Goal: Transaction & Acquisition: Purchase product/service

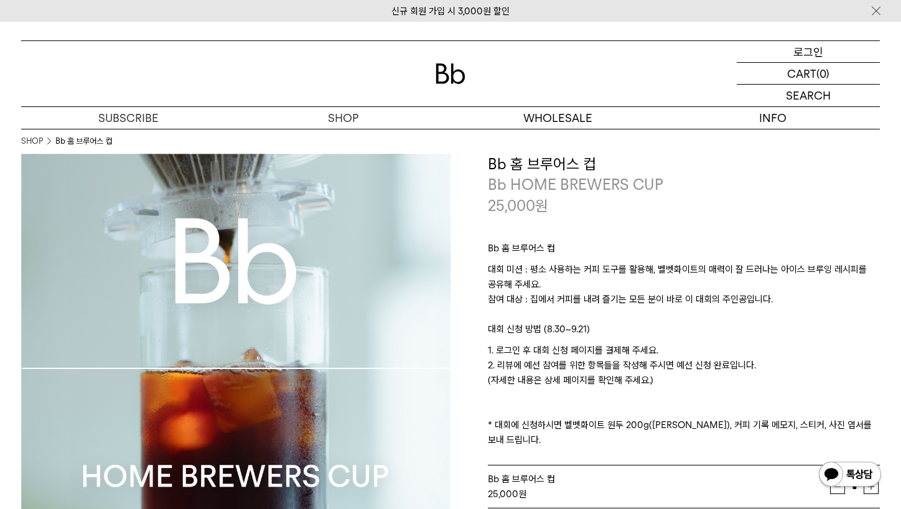
click at [819, 49] on p "로그인" at bounding box center [808, 51] width 30 height 21
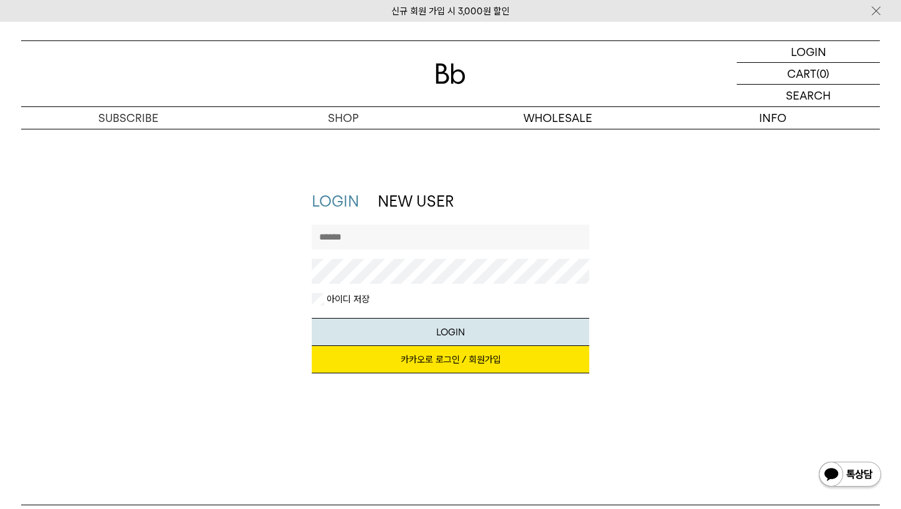
click at [394, 356] on link "카카오로 로그인 / 회원가입" at bounding box center [451, 359] width 278 height 27
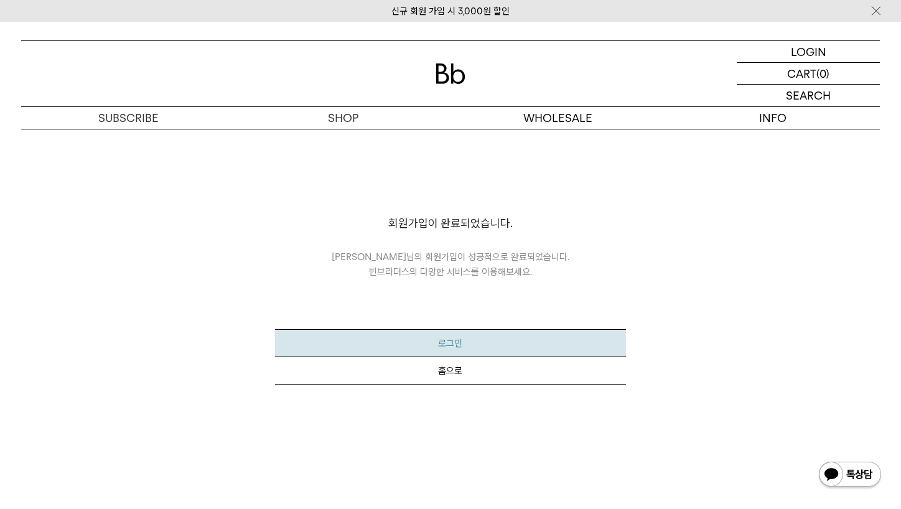
click at [448, 343] on button "로그인" at bounding box center [450, 343] width 350 height 28
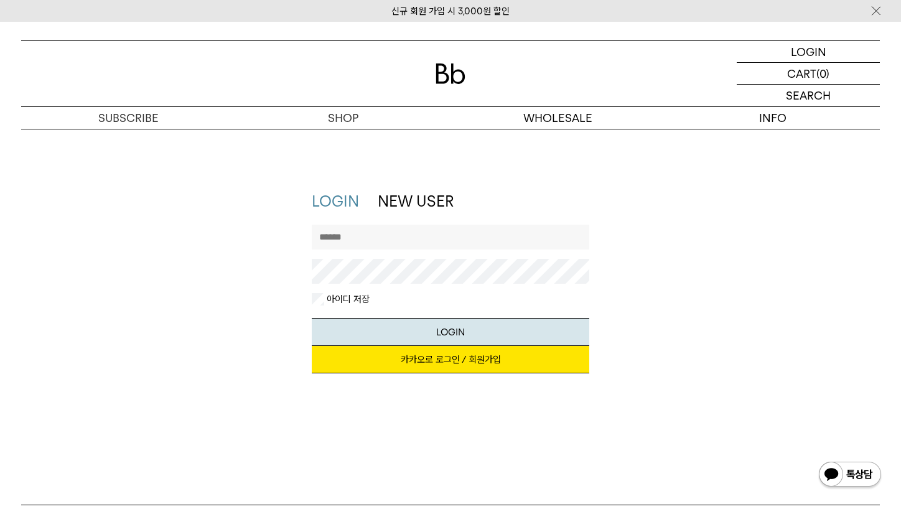
click at [443, 356] on link "카카오로 로그인 / 회원가입" at bounding box center [451, 359] width 278 height 27
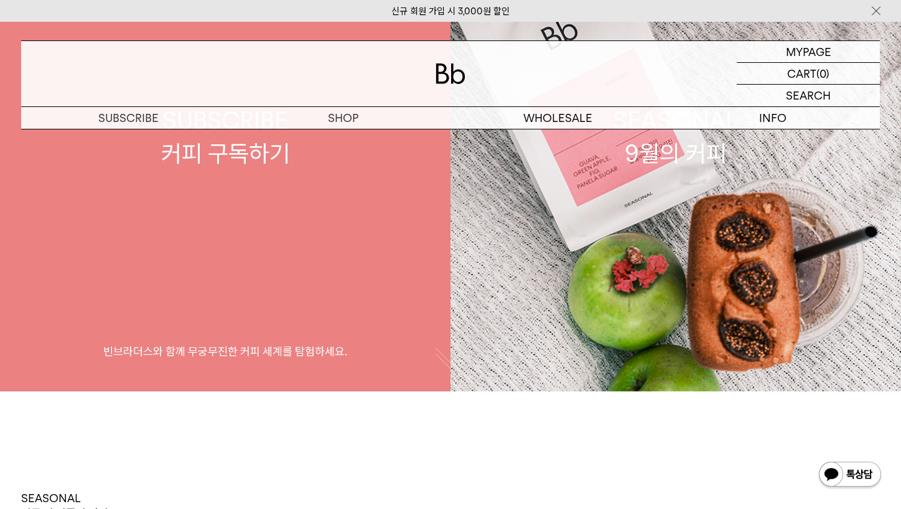
scroll to position [273, 0]
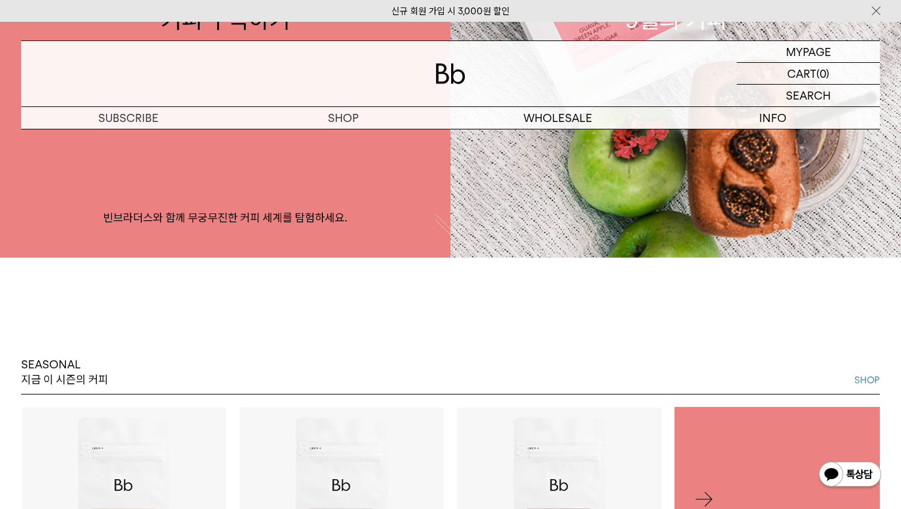
click at [453, 78] on img at bounding box center [450, 73] width 30 height 21
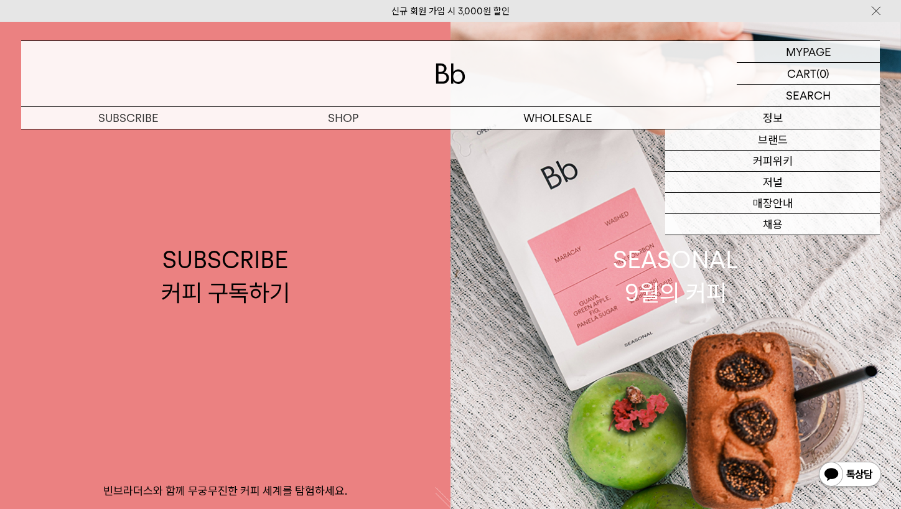
click at [765, 118] on p "정보" at bounding box center [772, 118] width 215 height 22
click at [771, 120] on p "정보" at bounding box center [772, 118] width 215 height 22
click at [765, 139] on link "브랜드" at bounding box center [772, 139] width 215 height 21
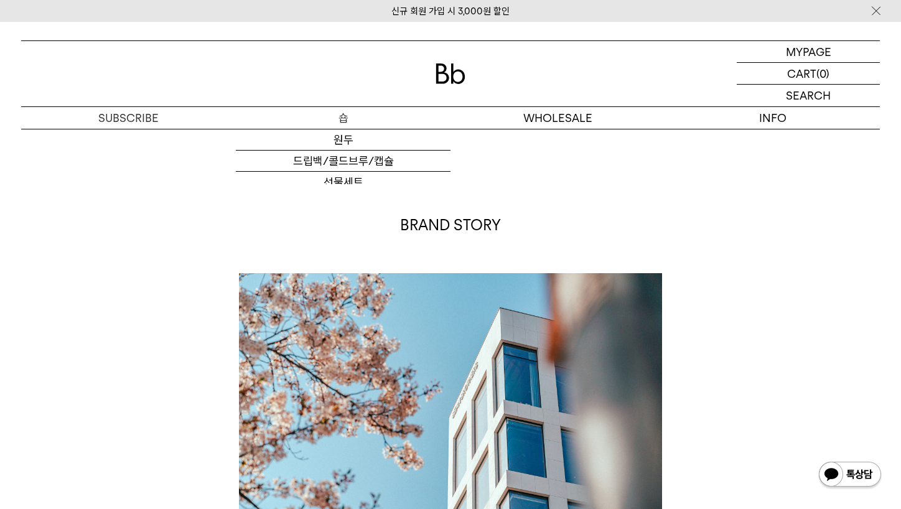
click at [337, 113] on p "숍" at bounding box center [343, 118] width 215 height 22
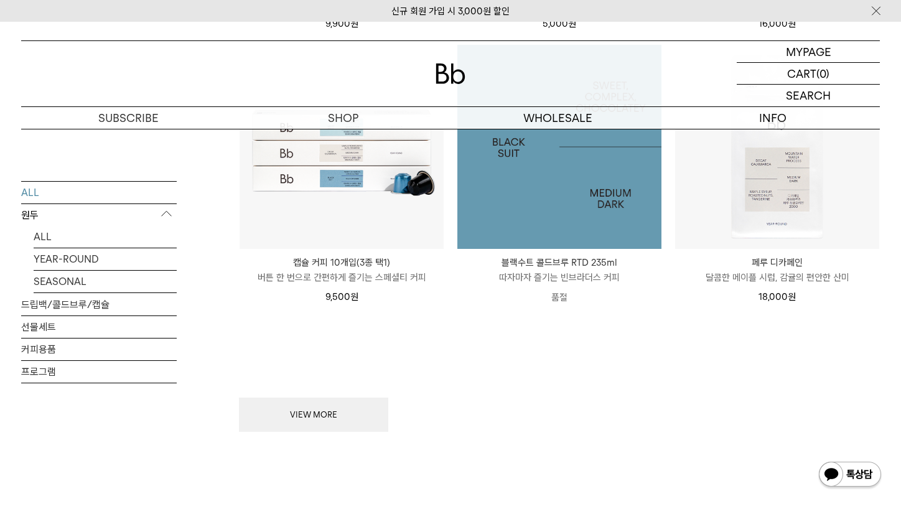
scroll to position [1475, 0]
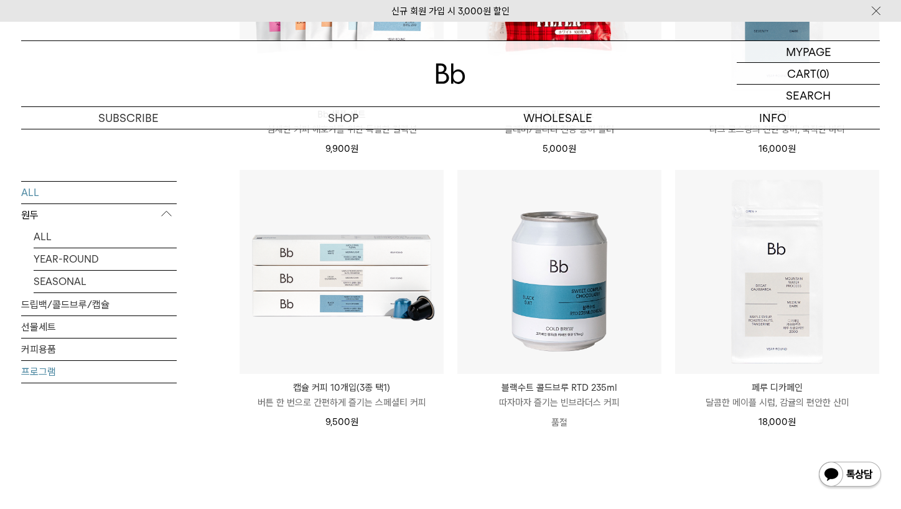
click at [50, 368] on link "프로그램" at bounding box center [99, 371] width 156 height 22
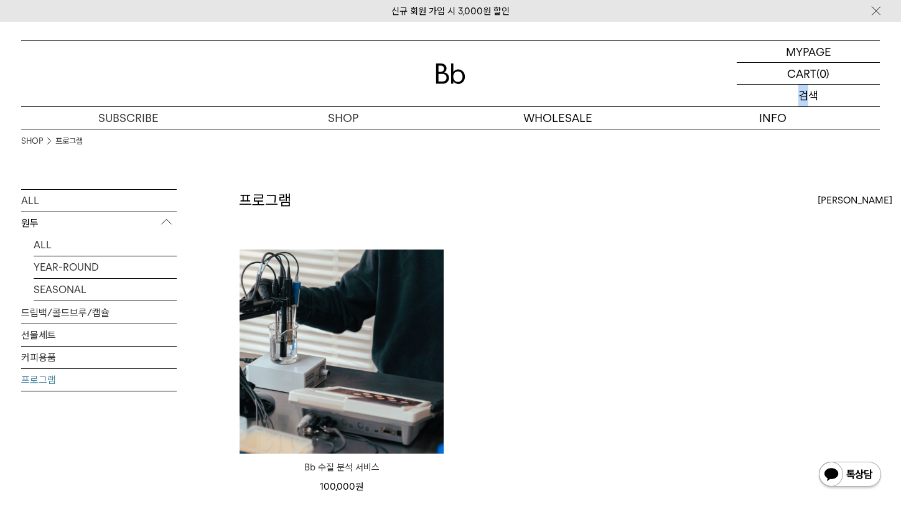
click at [804, 96] on p "검색" at bounding box center [808, 96] width 20 height 22
click at [42, 177] on div "SHOP 프로그램" at bounding box center [450, 159] width 858 height 60
click at [789, 94] on div "SEARCH 검색" at bounding box center [807, 96] width 143 height 22
click at [774, 95] on input "text" at bounding box center [807, 96] width 143 height 22
paste input "**********"
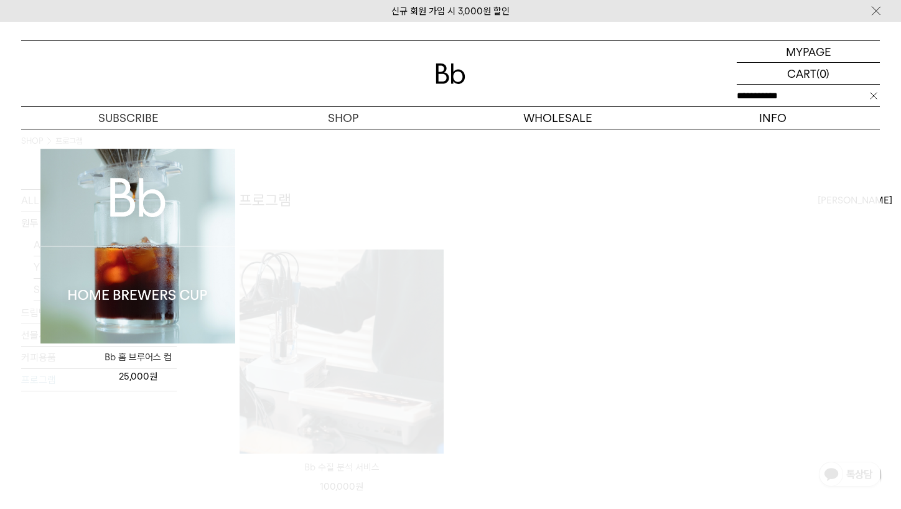
type input "**********"
click input "**" at bounding box center [0, 0] width 0 height 0
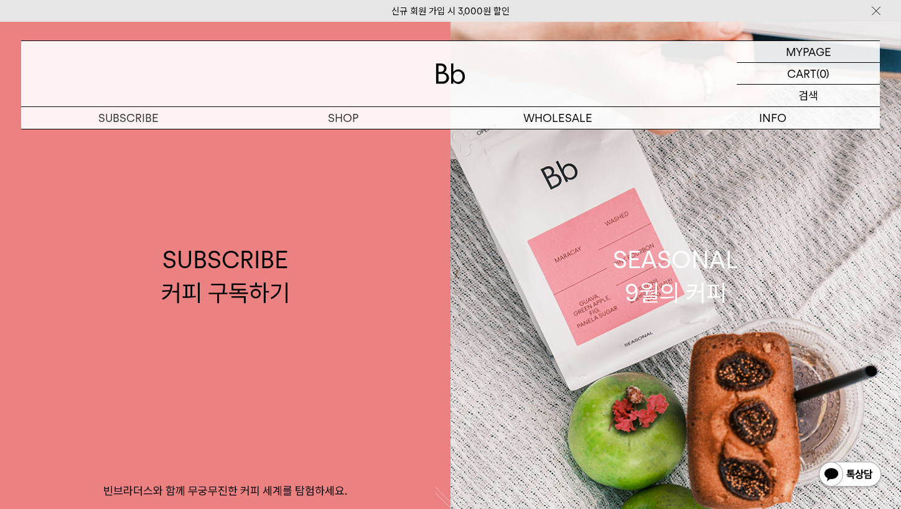
click at [804, 96] on p "검색" at bounding box center [808, 96] width 20 height 22
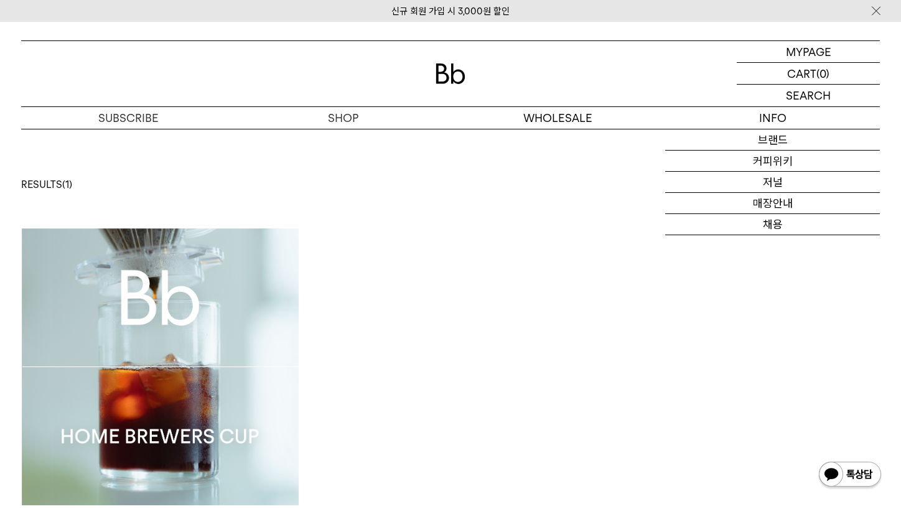
scroll to position [139, 0]
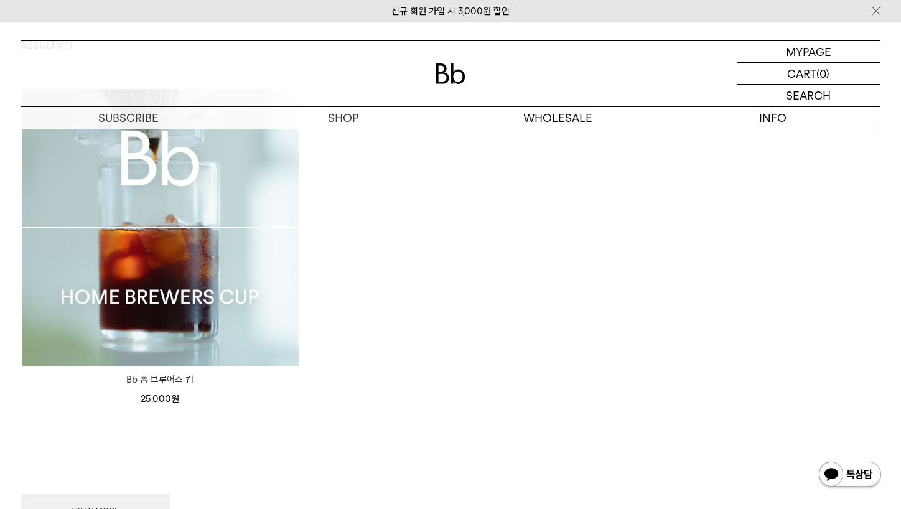
click at [191, 270] on img at bounding box center [160, 227] width 277 height 277
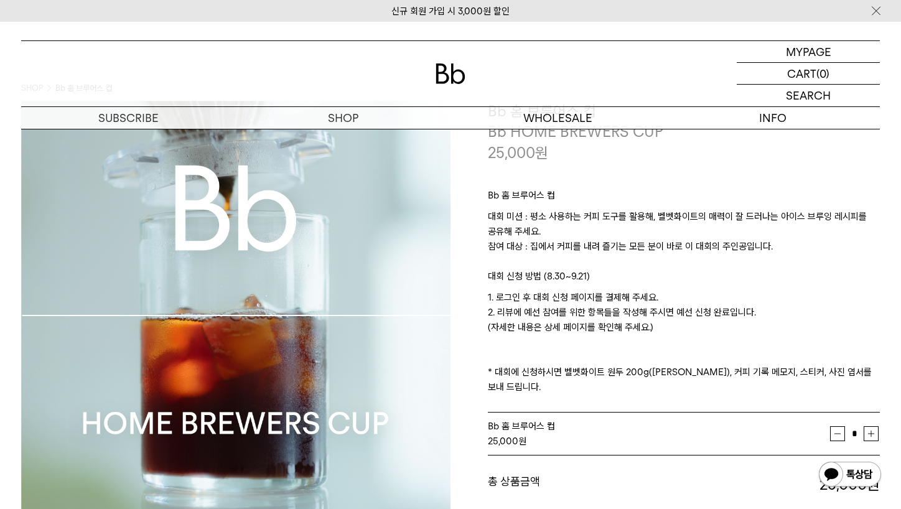
scroll to position [202, 0]
